Goal: Task Accomplishment & Management: Complete application form

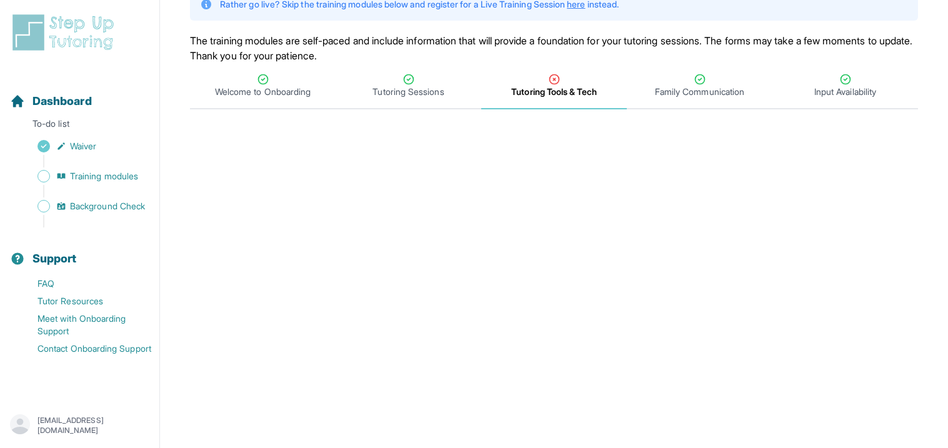
scroll to position [102, 0]
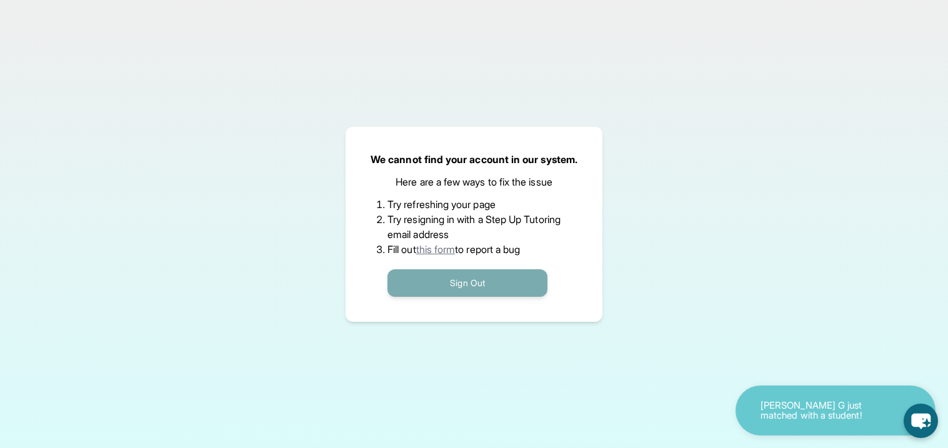
click at [468, 286] on button "Sign Out" at bounding box center [468, 283] width 160 height 28
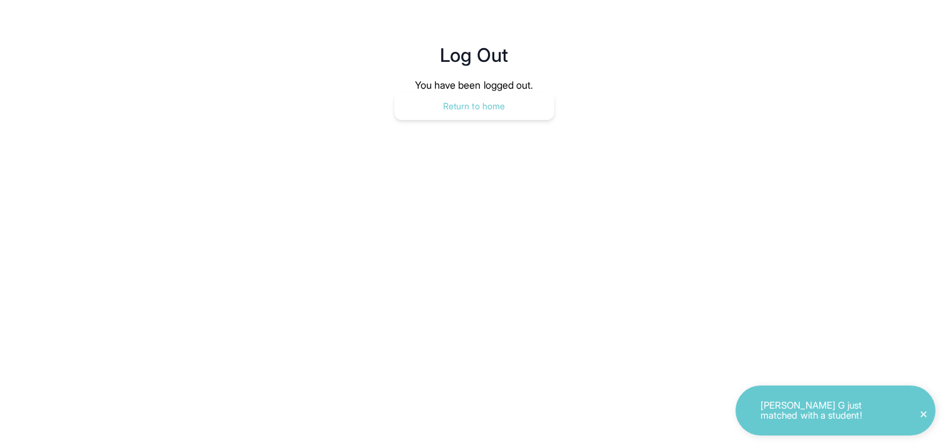
click at [478, 109] on button "Return to home" at bounding box center [474, 107] width 160 height 28
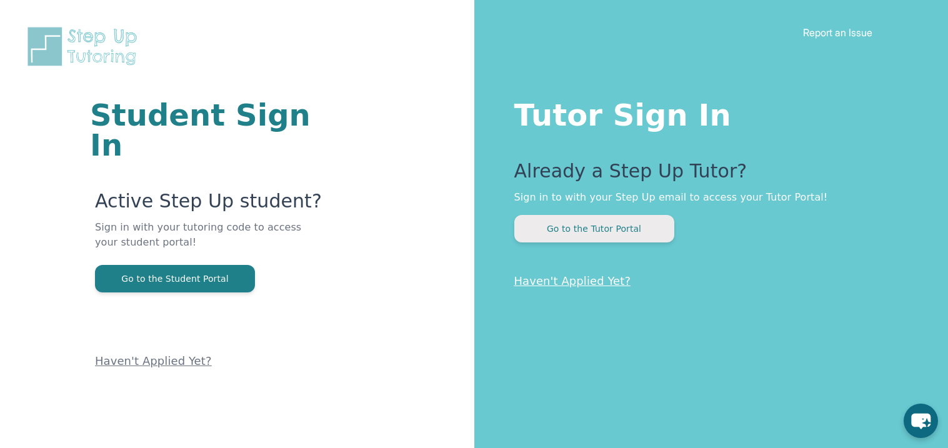
click at [576, 228] on button "Go to the Tutor Portal" at bounding box center [594, 229] width 160 height 28
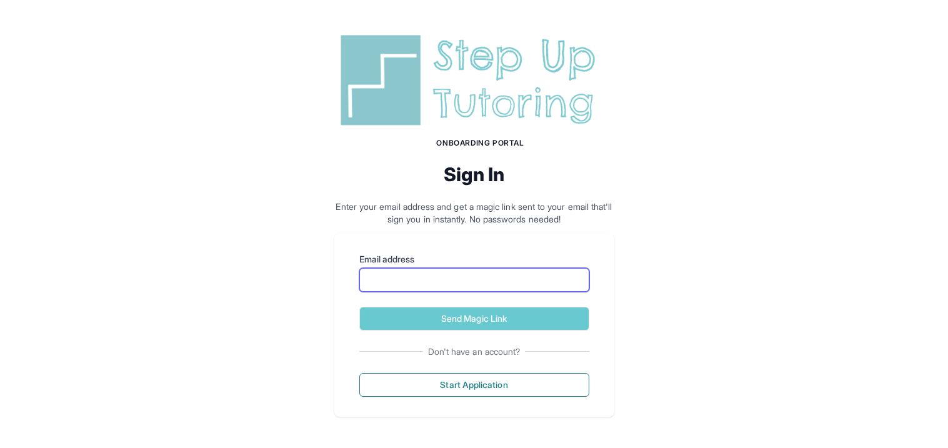
click at [463, 274] on input "Email address" at bounding box center [474, 280] width 230 height 24
type input "**********"
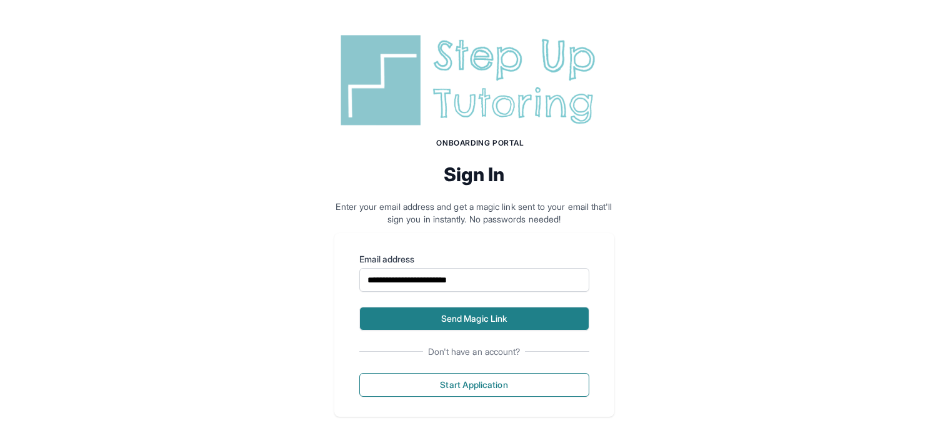
click at [456, 324] on button "Send Magic Link" at bounding box center [474, 319] width 230 height 24
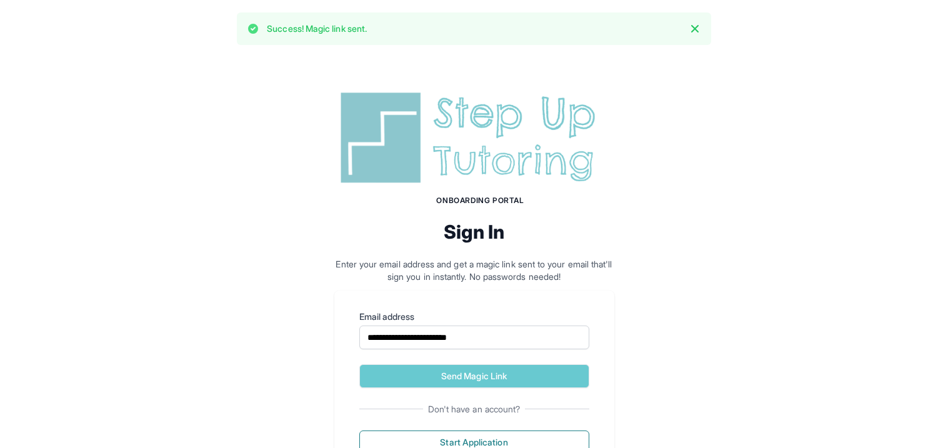
click at [323, 231] on div "**********" at bounding box center [474, 281] width 948 height 447
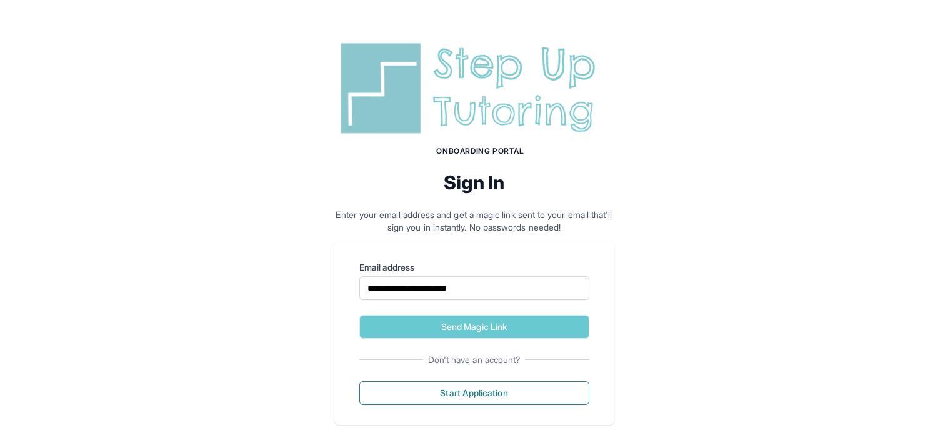
scroll to position [56, 0]
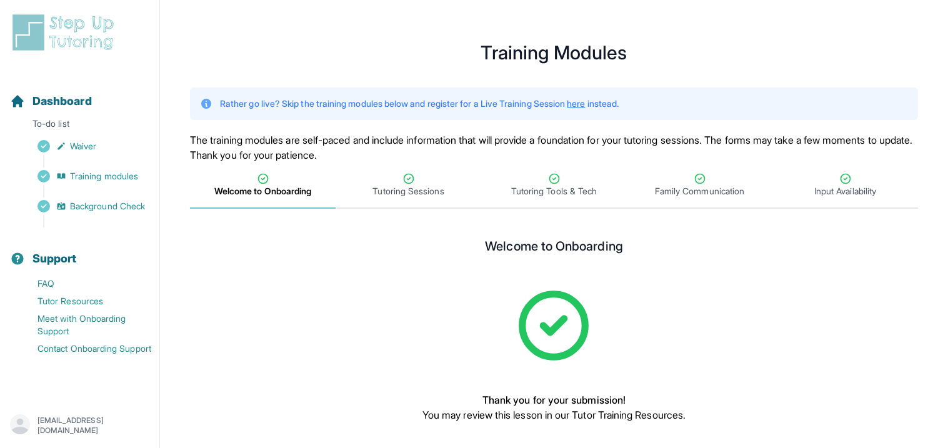
click at [394, 272] on div "Welcome to Onboarding Thank you for your submission! You may review this lesson…" at bounding box center [554, 359] width 420 height 241
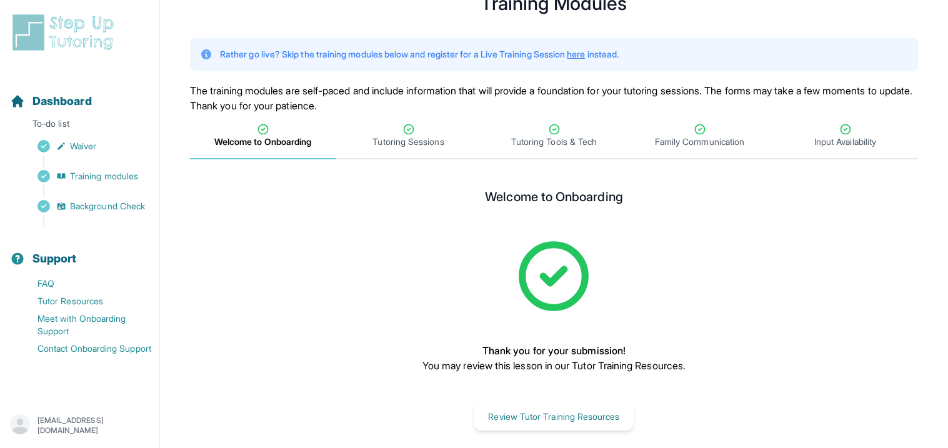
scroll to position [61, 0]
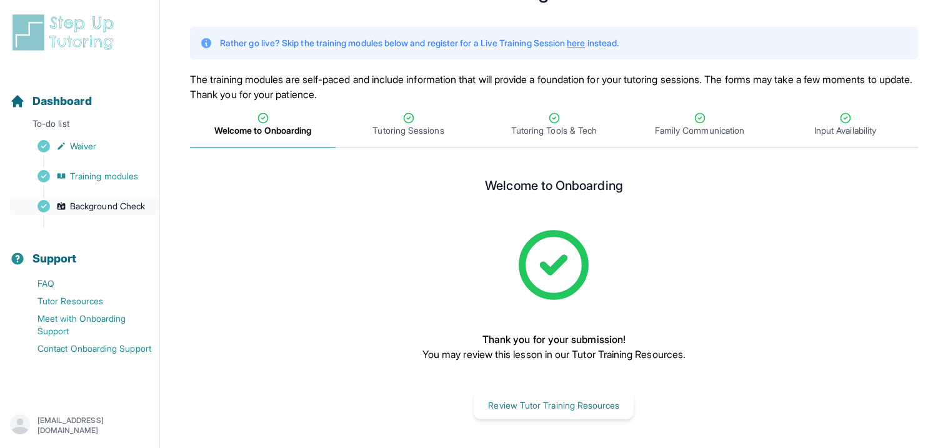
click at [61, 209] on icon "Sidebar" at bounding box center [62, 207] width 8 height 8
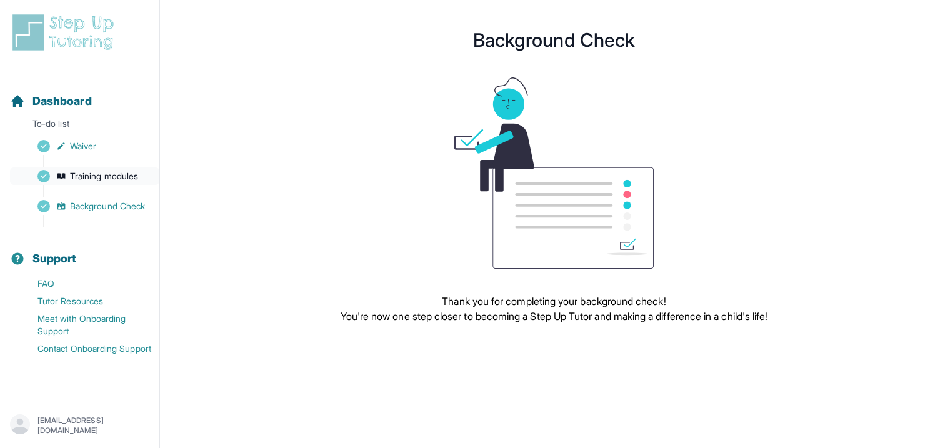
click at [57, 179] on icon "Sidebar" at bounding box center [61, 176] width 10 height 10
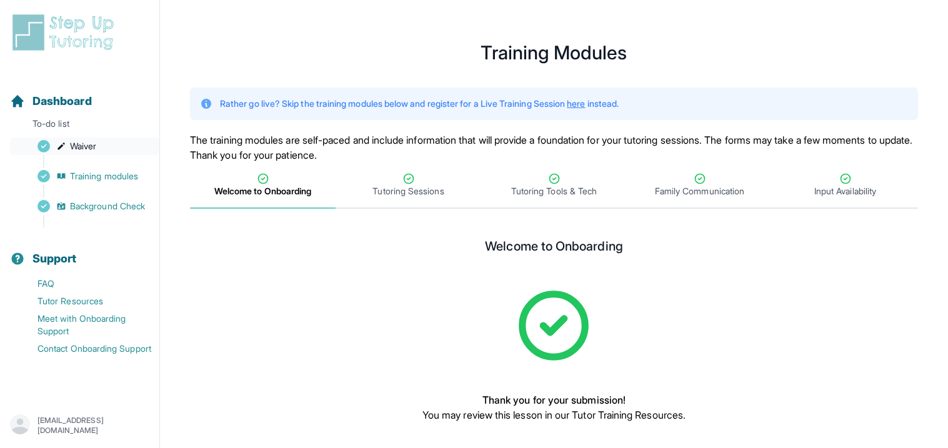
click at [64, 144] on icon "Sidebar" at bounding box center [61, 146] width 10 height 10
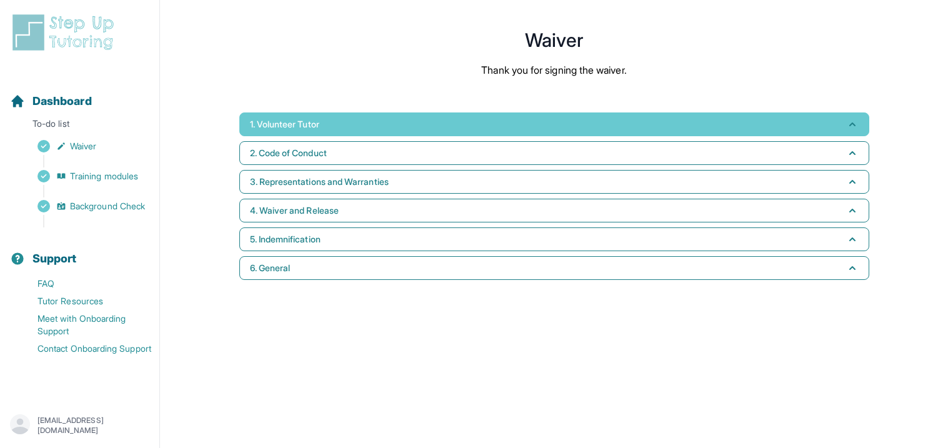
click at [284, 123] on span "1. Volunteer Tutor" at bounding box center [284, 124] width 69 height 13
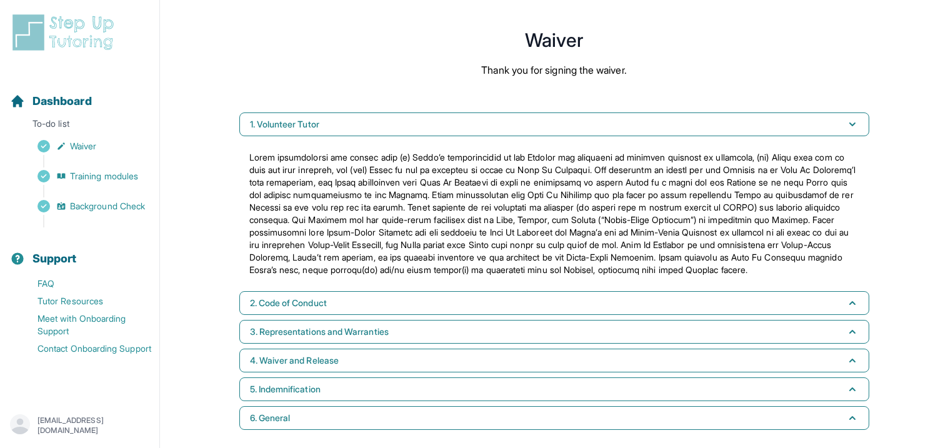
click at [279, 214] on p at bounding box center [554, 213] width 610 height 125
click at [190, 175] on main "Waiver Thank you for signing the waiver. 1. Volunteer Tutor 2. Code of Conduct …" at bounding box center [554, 234] width 788 height 438
click at [89, 176] on span "Training modules" at bounding box center [104, 176] width 68 height 13
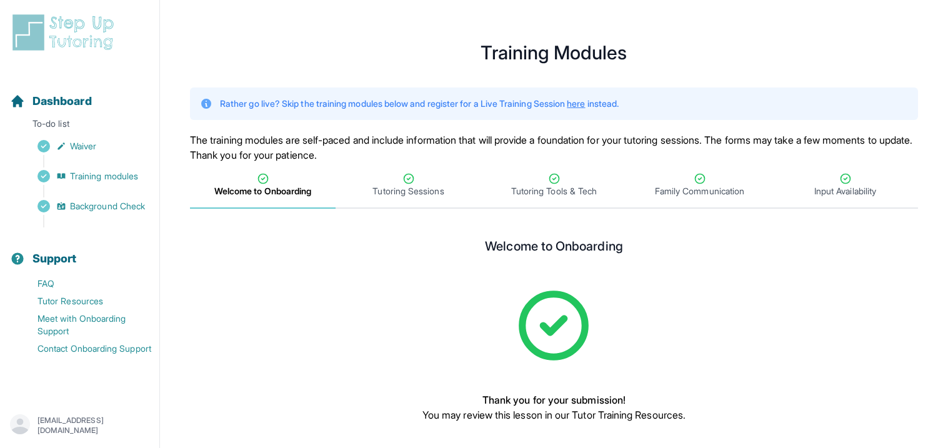
click at [679, 389] on div "Welcome to Onboarding Thank you for your submission! You may review this lesson…" at bounding box center [554, 359] width 420 height 241
click at [69, 136] on div "Dashboard To-do list Waiver Training modules Background Check" at bounding box center [79, 150] width 149 height 155
click at [59, 127] on p "To-do list" at bounding box center [79, 127] width 149 height 18
click at [84, 104] on span "Dashboard" at bounding box center [62, 102] width 59 height 18
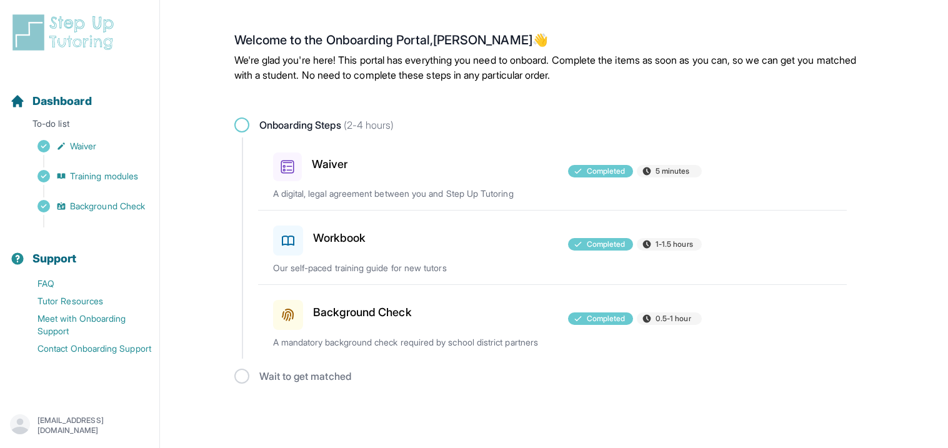
click at [238, 126] on span at bounding box center [241, 125] width 15 height 15
click at [271, 123] on span "Onboarding Steps (2-4 hours)" at bounding box center [326, 125] width 135 height 15
click at [271, 122] on span "Onboarding Steps (2-4 hours)" at bounding box center [326, 125] width 135 height 15
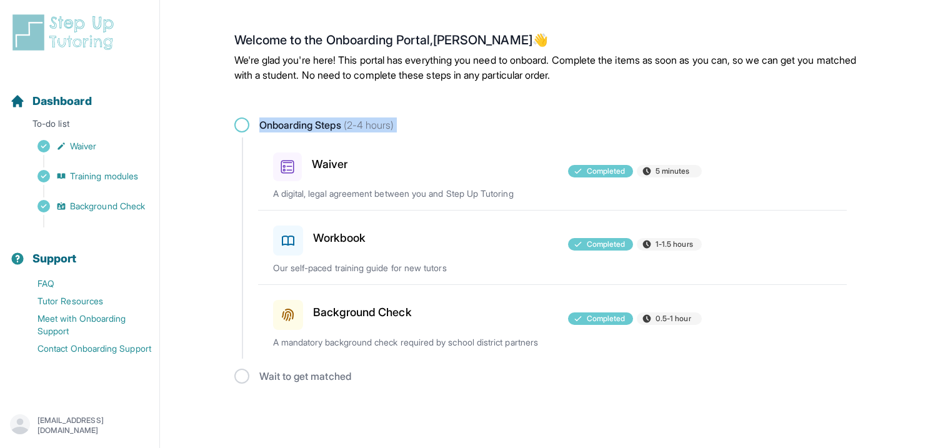
click at [271, 122] on span "Onboarding Steps (2-4 hours)" at bounding box center [326, 125] width 135 height 15
click at [659, 397] on main "Welcome to the Onboarding Portal, [PERSON_NAME] 👋 We're glad you're here! This …" at bounding box center [554, 208] width 640 height 386
click at [791, 401] on html "Open sidebar Dashboard To-do list Waiver Training modules Background Check Supp…" at bounding box center [474, 200] width 948 height 401
